Goal: Use online tool/utility: Utilize a website feature to perform a specific function

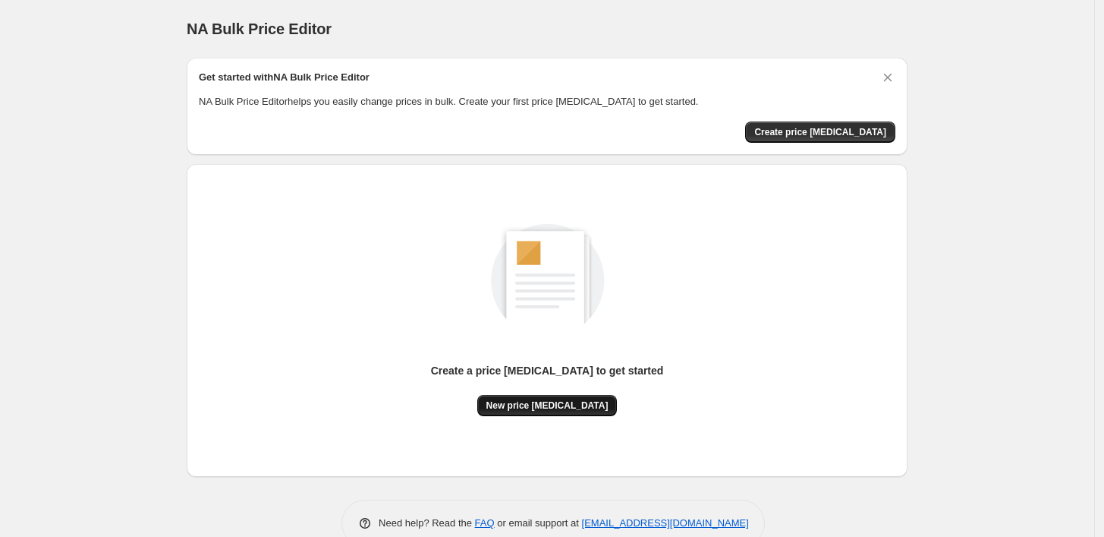
click at [574, 396] on button "New price [MEDICAL_DATA]" at bounding box center [547, 405] width 140 height 21
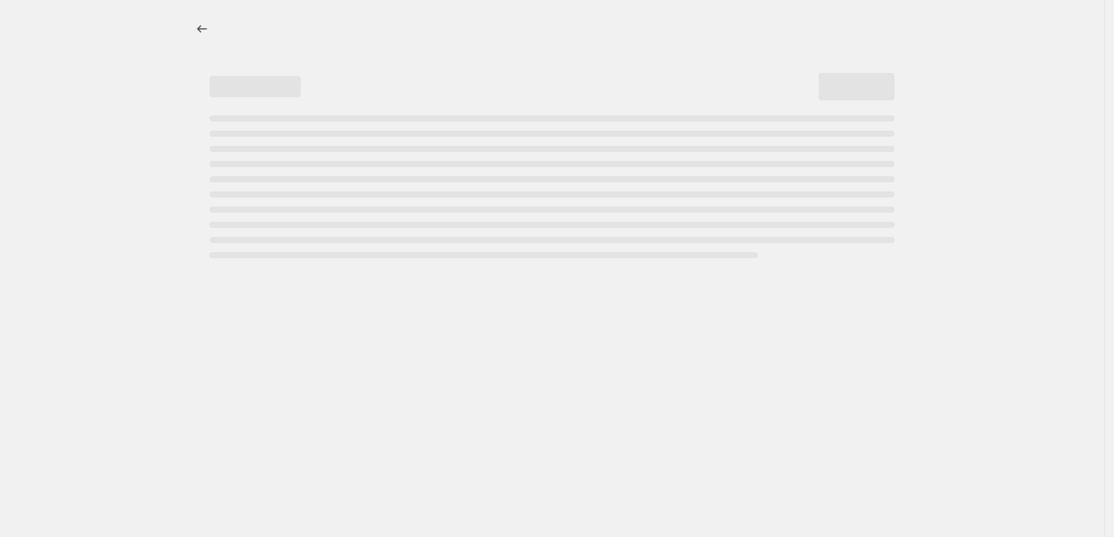
select select "percentage"
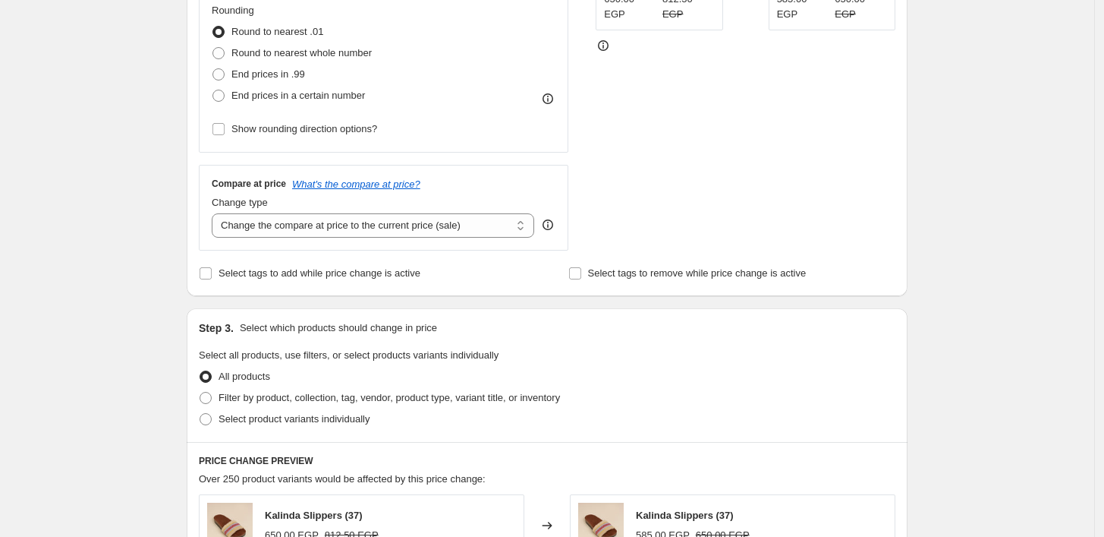
scroll to position [506, 0]
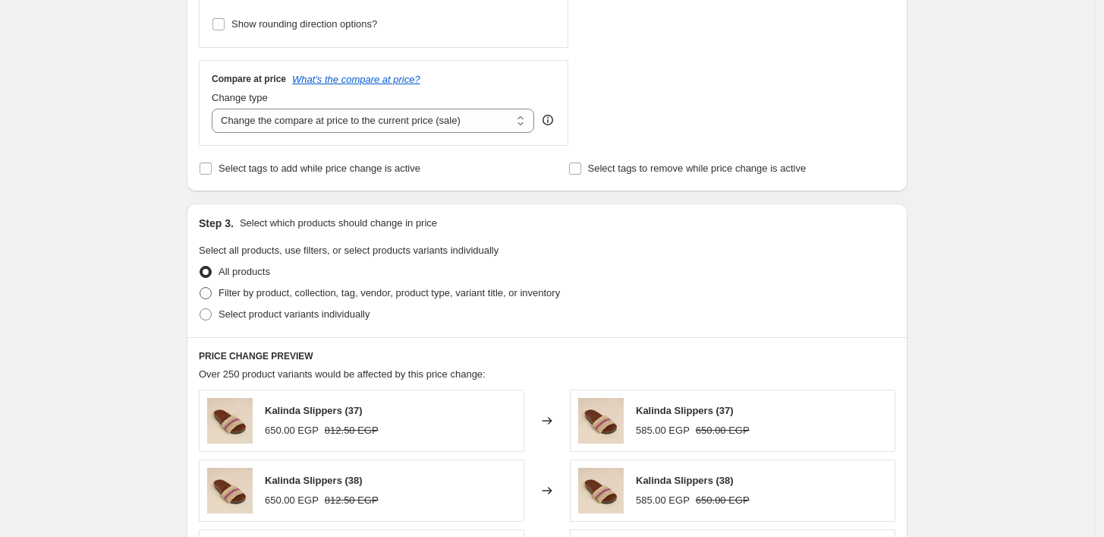
click at [320, 295] on span "Filter by product, collection, tag, vendor, product type, variant title, or inv…" at bounding box center [390, 292] width 342 height 11
click at [200, 288] on input "Filter by product, collection, tag, vendor, product type, variant title, or inv…" at bounding box center [200, 287] width 1 height 1
radio input "true"
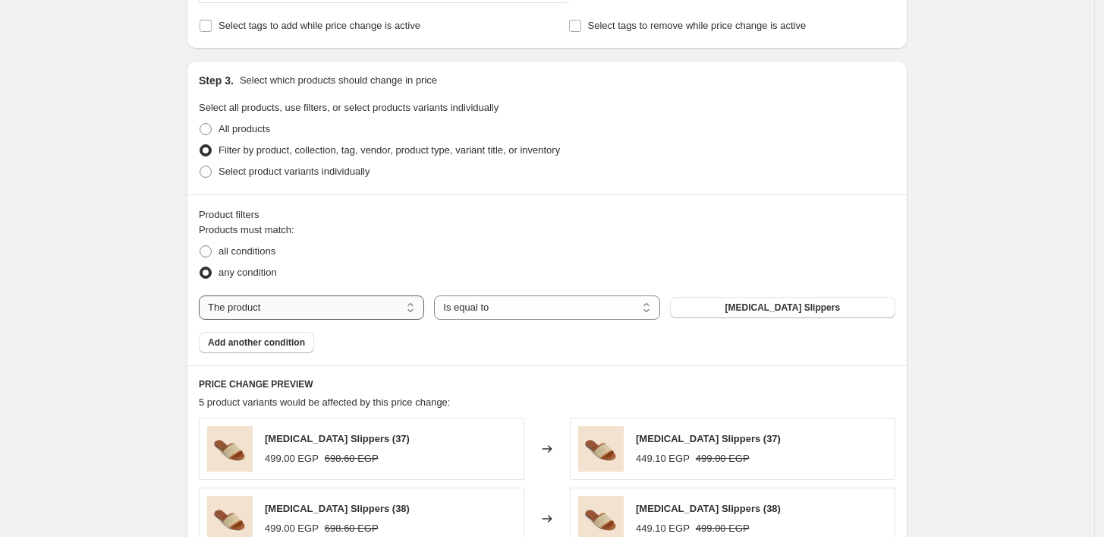
scroll to position [674, 0]
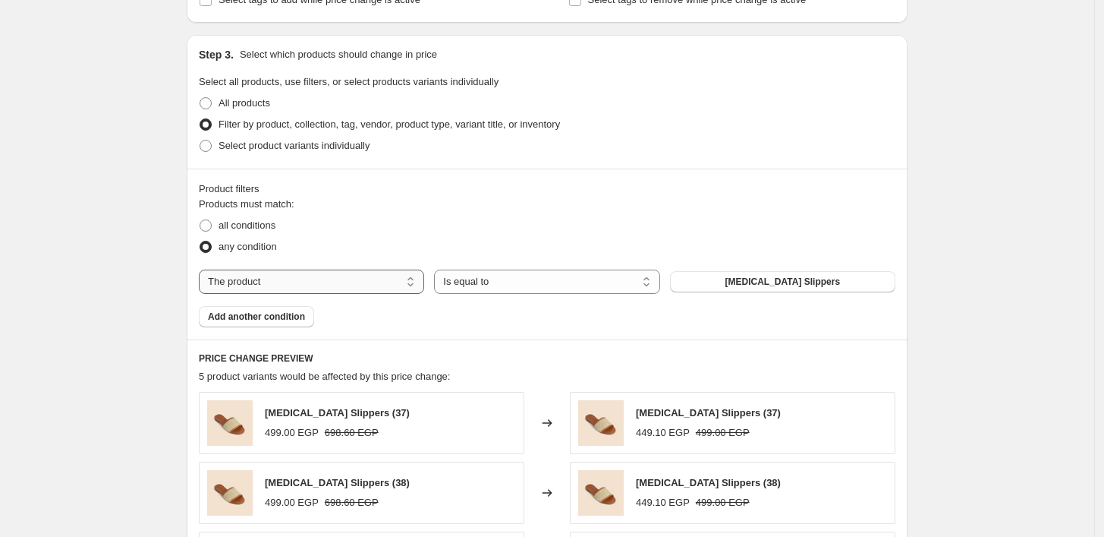
click at [332, 275] on select "The product The product's collection The product's vendor The product's type Th…" at bounding box center [311, 281] width 225 height 24
click at [400, 245] on div "any condition" at bounding box center [547, 246] width 697 height 21
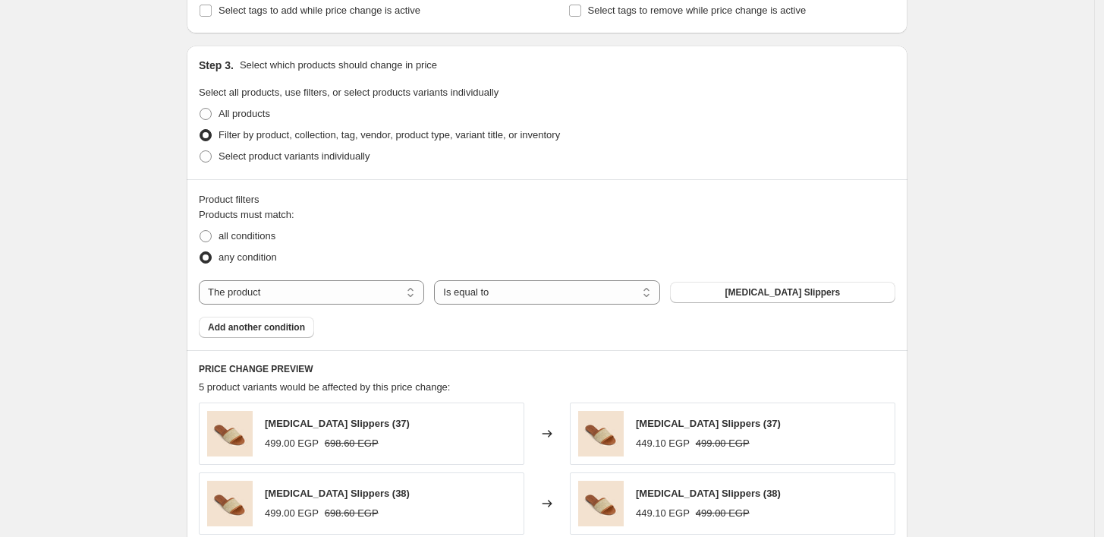
scroll to position [645, 0]
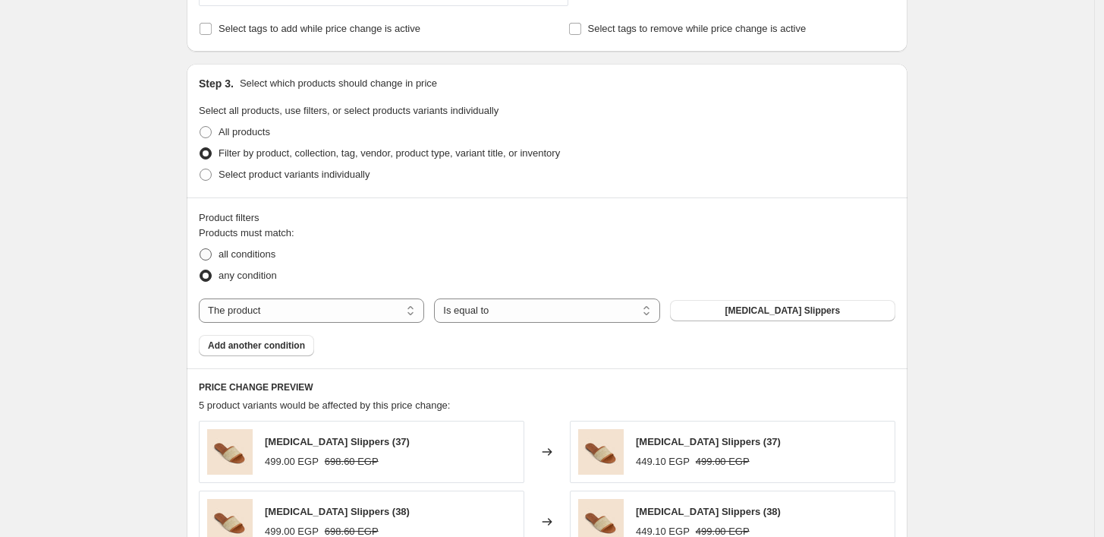
click at [271, 254] on span "all conditions" at bounding box center [247, 253] width 57 height 11
click at [200, 249] on input "all conditions" at bounding box center [200, 248] width 1 height 1
radio input "true"
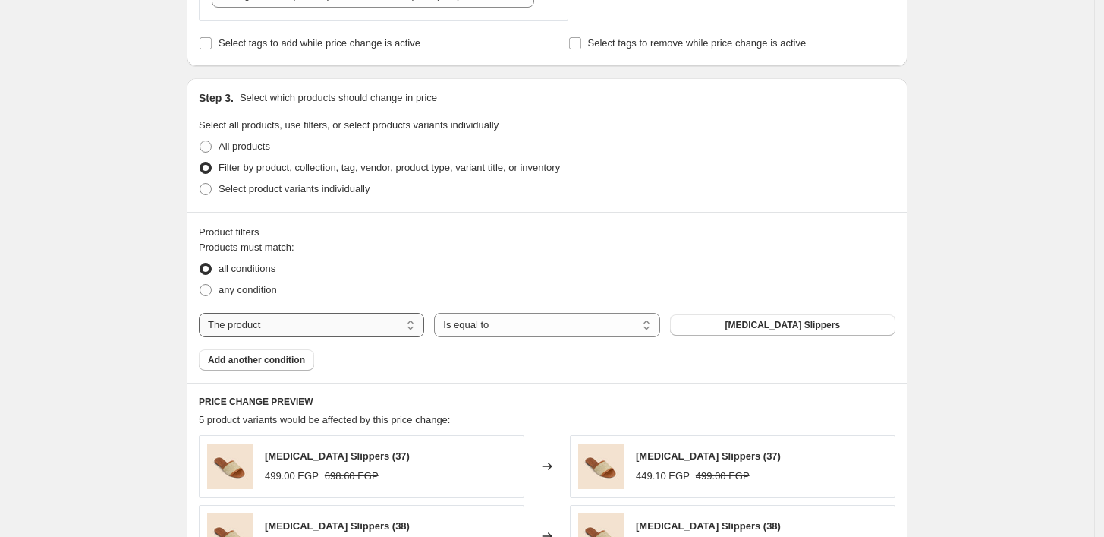
scroll to position [729, 0]
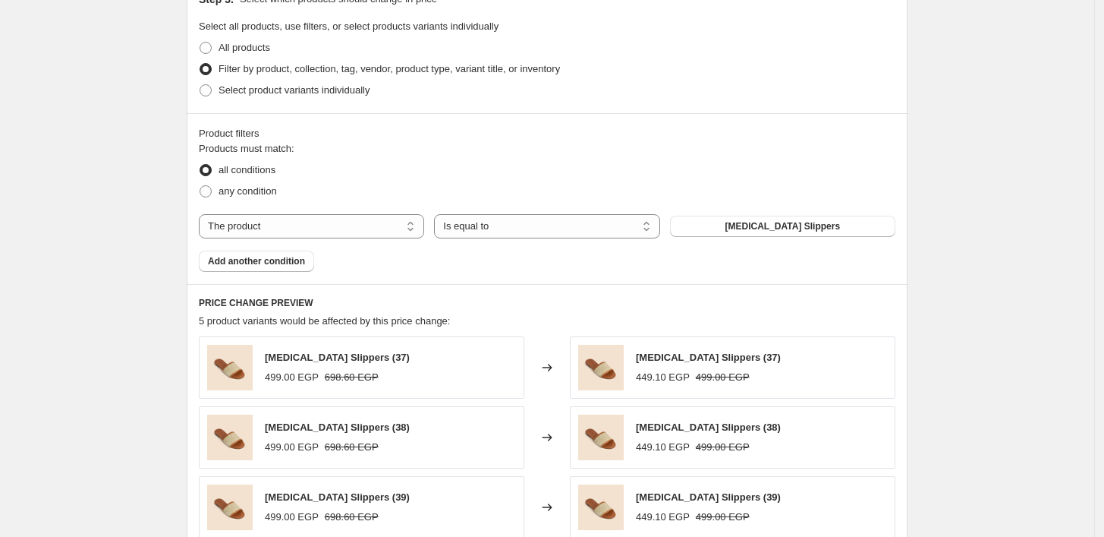
click at [339, 209] on div "Products must match: all conditions any condition The product The product's col…" at bounding box center [547, 206] width 697 height 131
click at [337, 226] on select "The product The product's collection The product's vendor The product's type Th…" at bounding box center [311, 226] width 225 height 24
select select "collection"
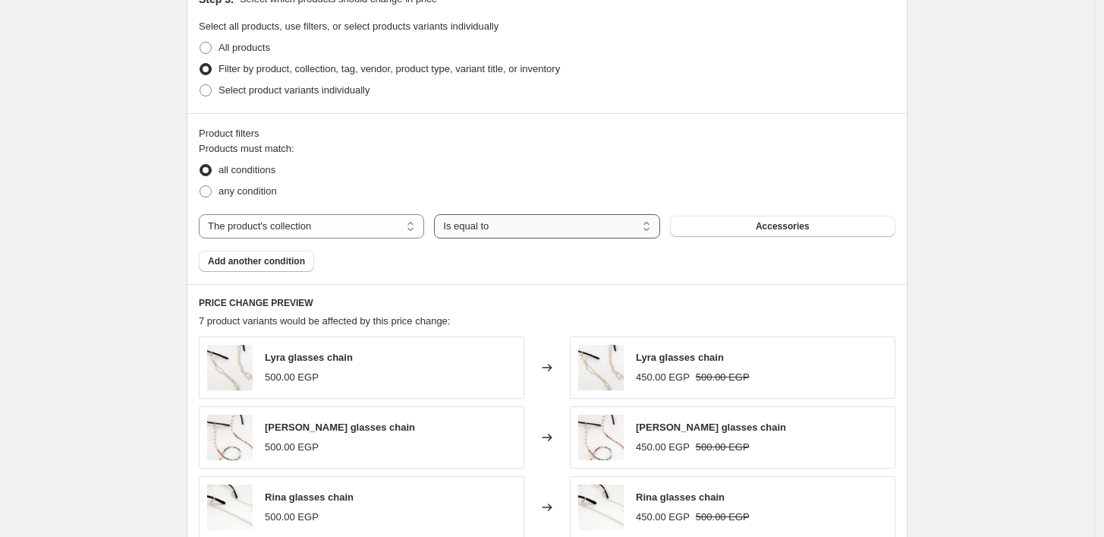
click at [488, 227] on select "Is equal to Is not equal to" at bounding box center [546, 226] width 225 height 24
click at [748, 232] on button "Accessories" at bounding box center [782, 226] width 225 height 21
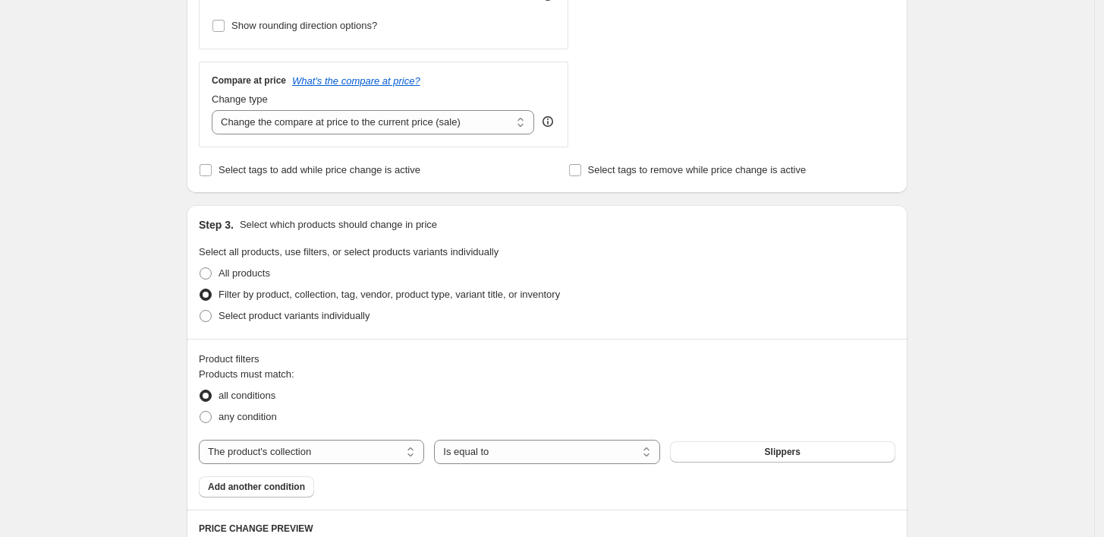
scroll to position [477, 0]
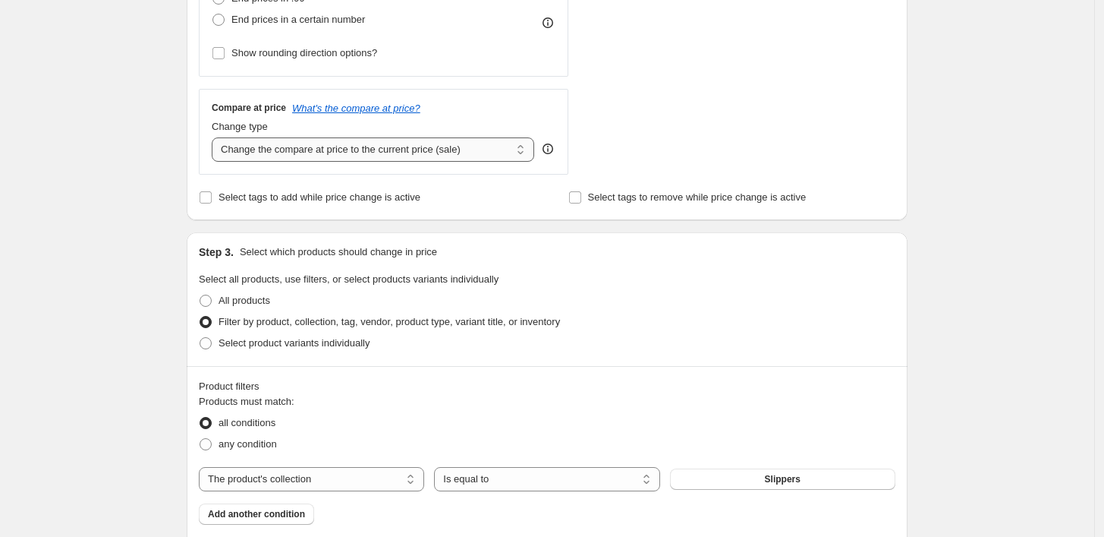
click at [393, 156] on select "Change the compare at price to the current price (sale) Change the compare at p…" at bounding box center [373, 149] width 323 height 24
click at [393, 152] on select "Change the compare at price to the current price (sale) Change the compare at p…" at bounding box center [373, 149] width 323 height 24
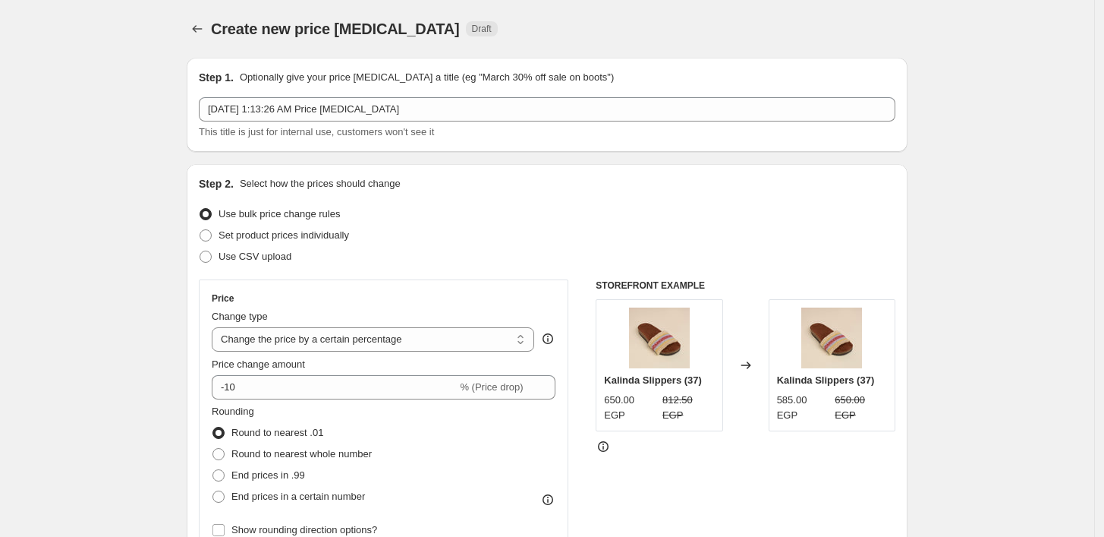
scroll to position [84, 0]
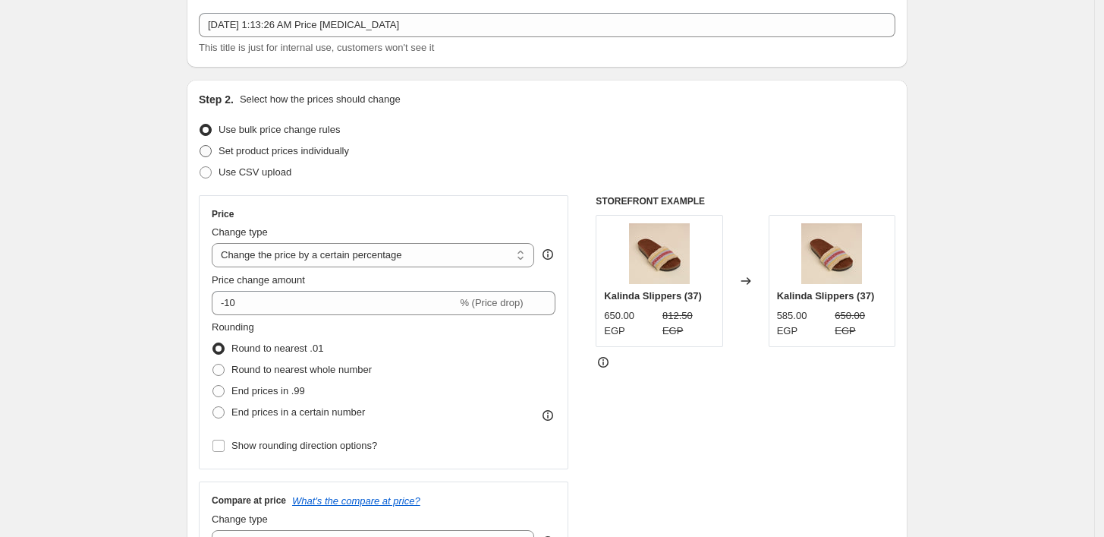
click at [325, 147] on span "Set product prices individually" at bounding box center [284, 150] width 131 height 11
click at [200, 146] on input "Set product prices individually" at bounding box center [200, 145] width 1 height 1
radio input "true"
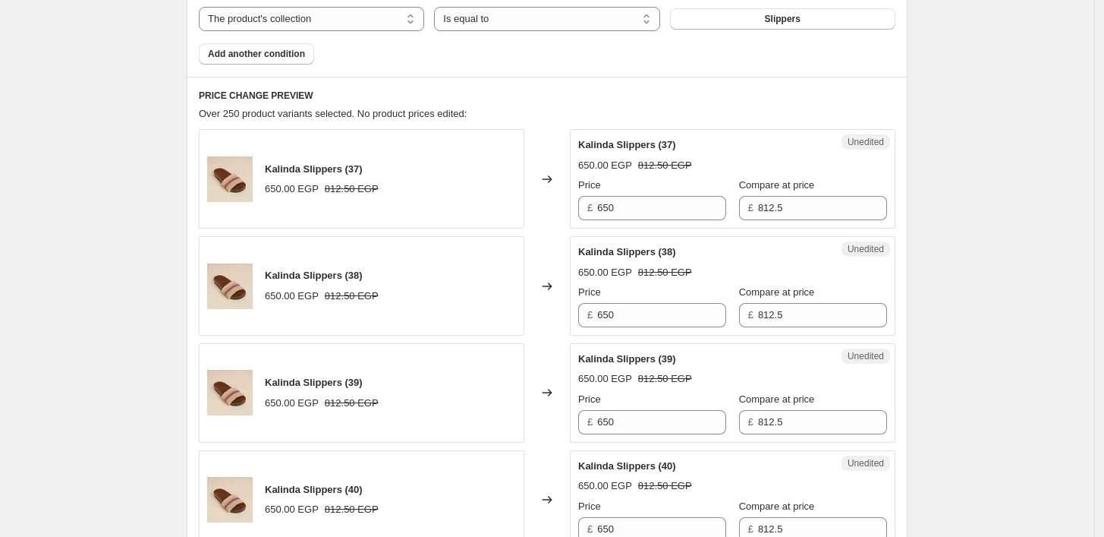
scroll to position [421, 0]
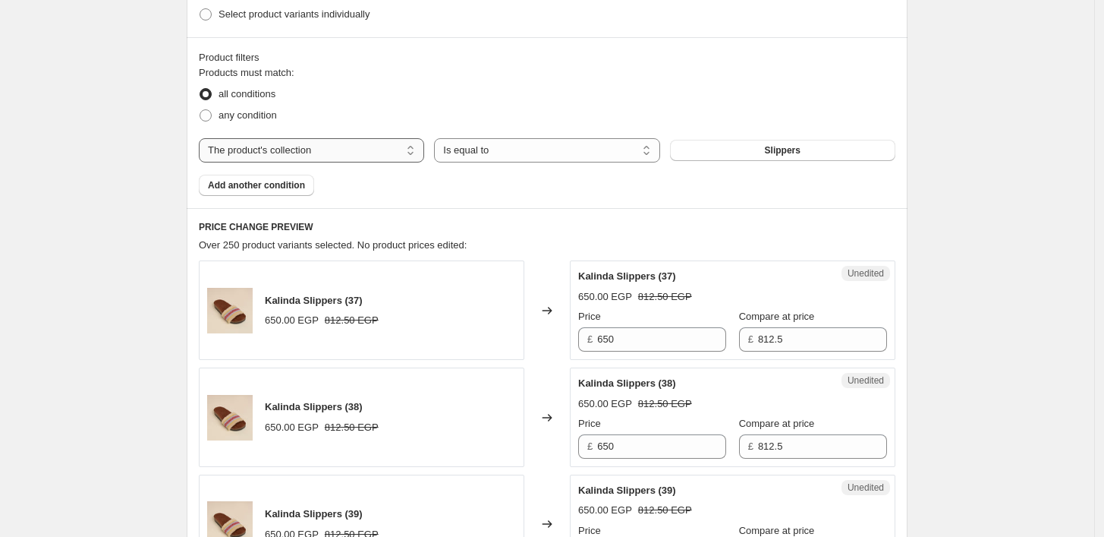
click at [334, 154] on select "The product The product's collection The product's vendor The product's type Th…" at bounding box center [311, 150] width 225 height 24
click at [496, 190] on div "Products must match: all conditions any condition The product The product's col…" at bounding box center [547, 130] width 697 height 131
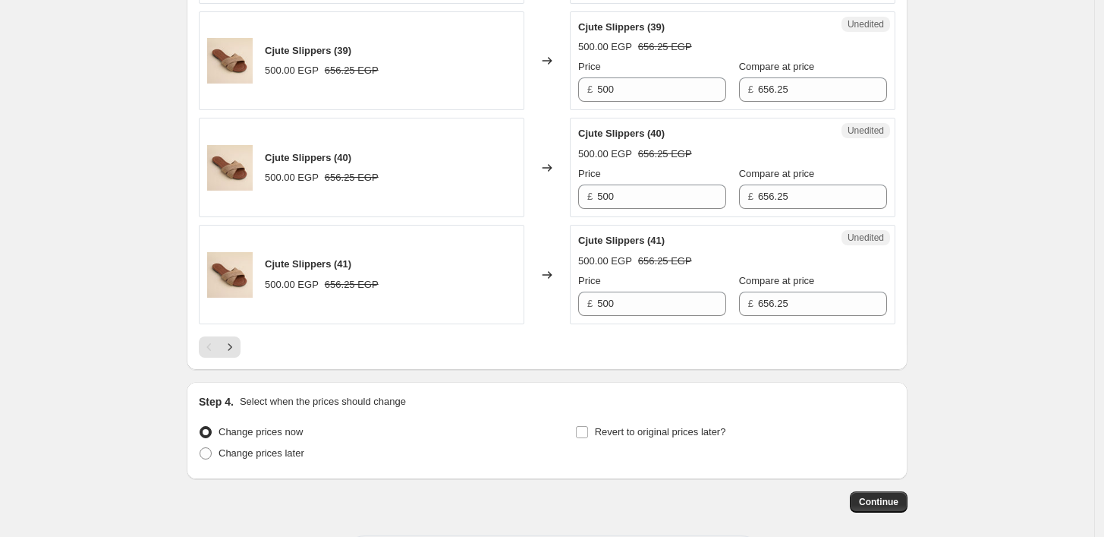
scroll to position [2552, 0]
